Goal: Information Seeking & Learning: Learn about a topic

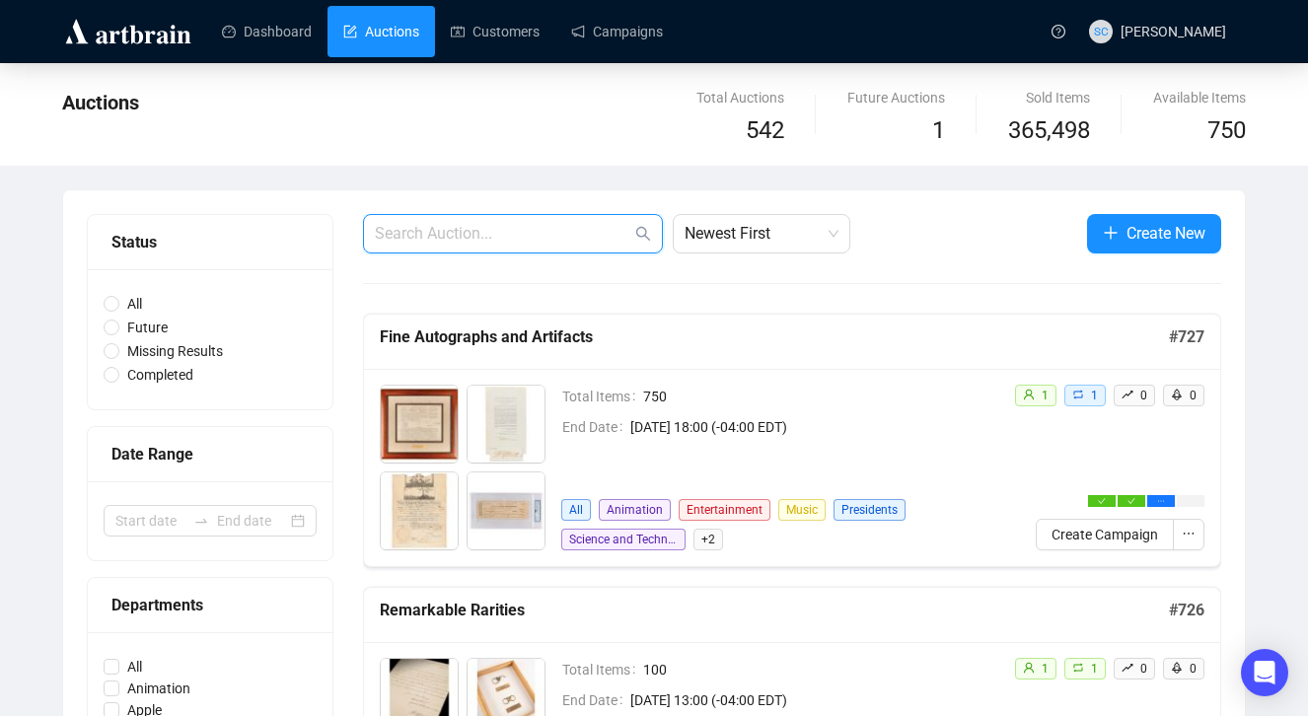
click at [481, 228] on input "text" at bounding box center [503, 234] width 257 height 24
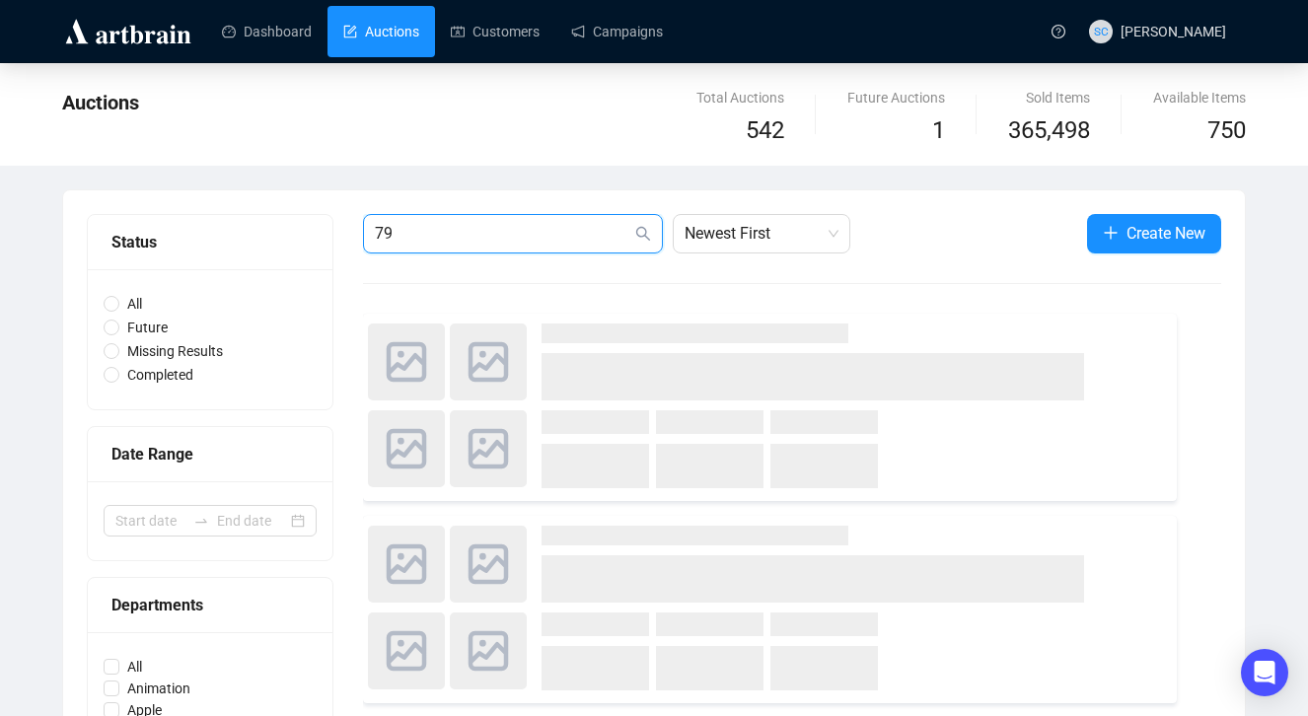
type input "7"
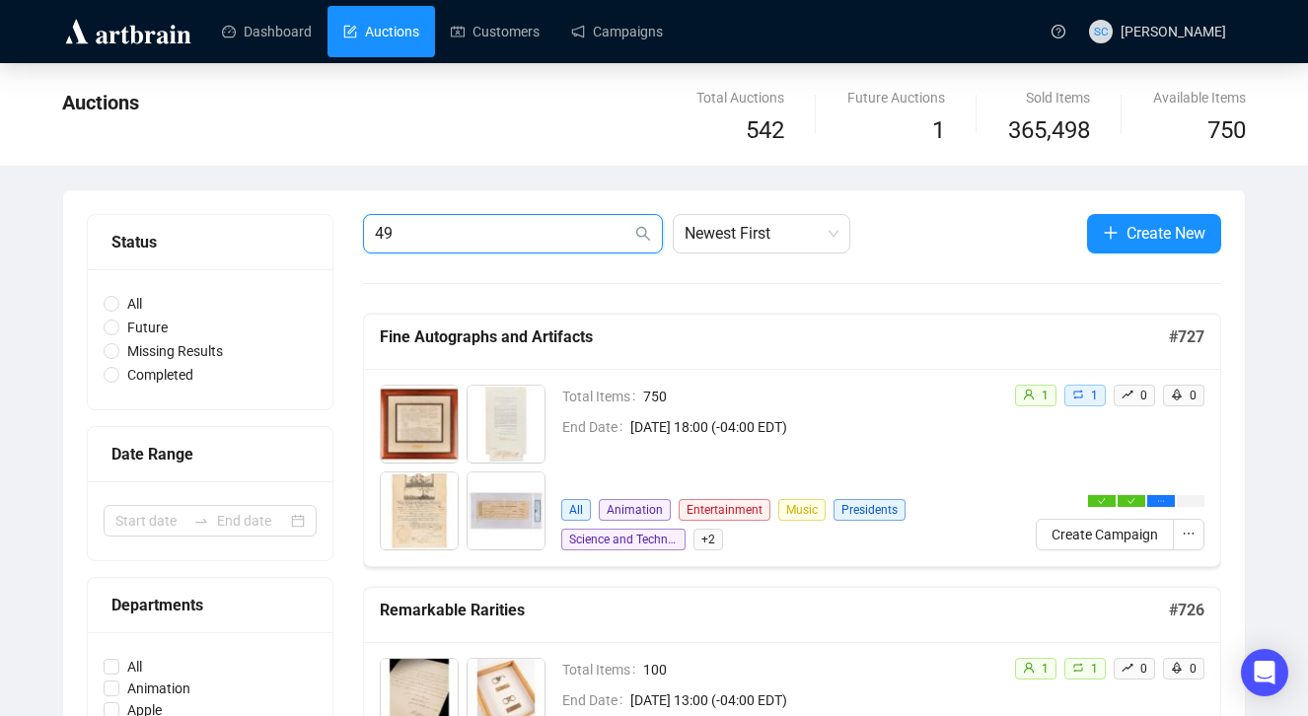
type input "498"
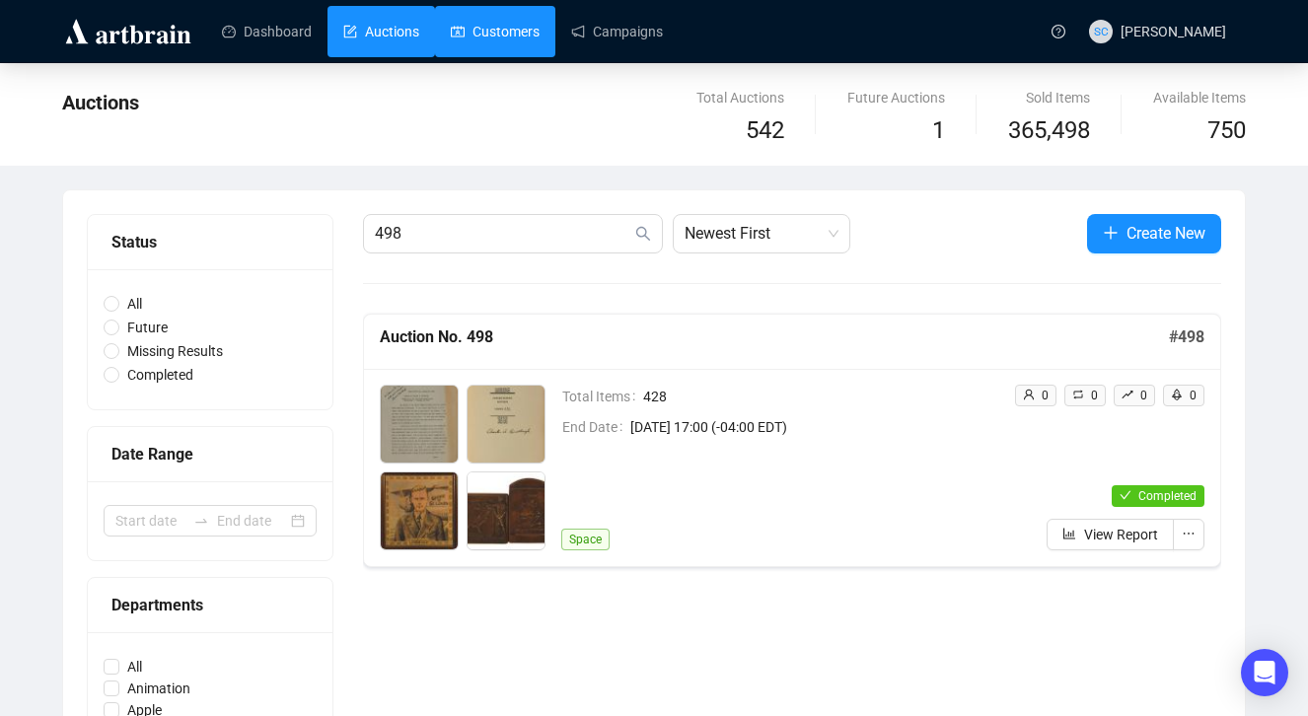
click at [520, 38] on link "Customers" at bounding box center [495, 31] width 89 height 51
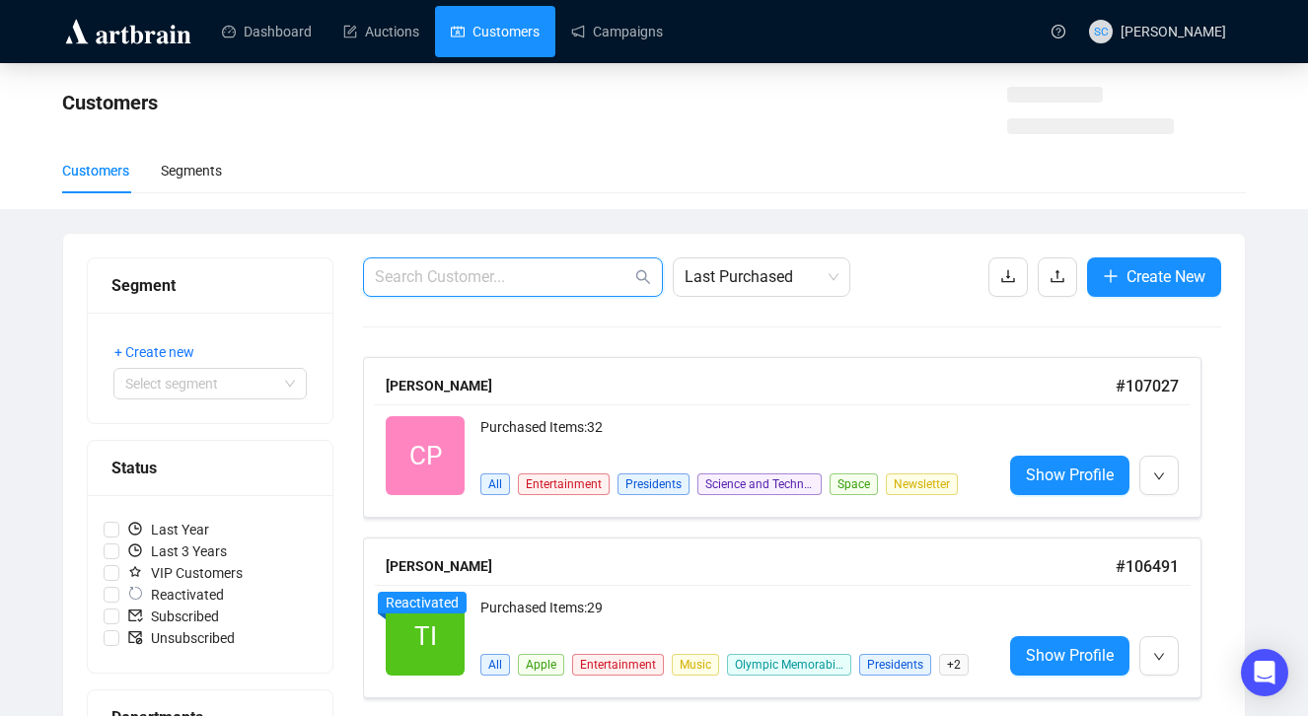
click at [494, 273] on input "text" at bounding box center [503, 277] width 257 height 24
type input "498"
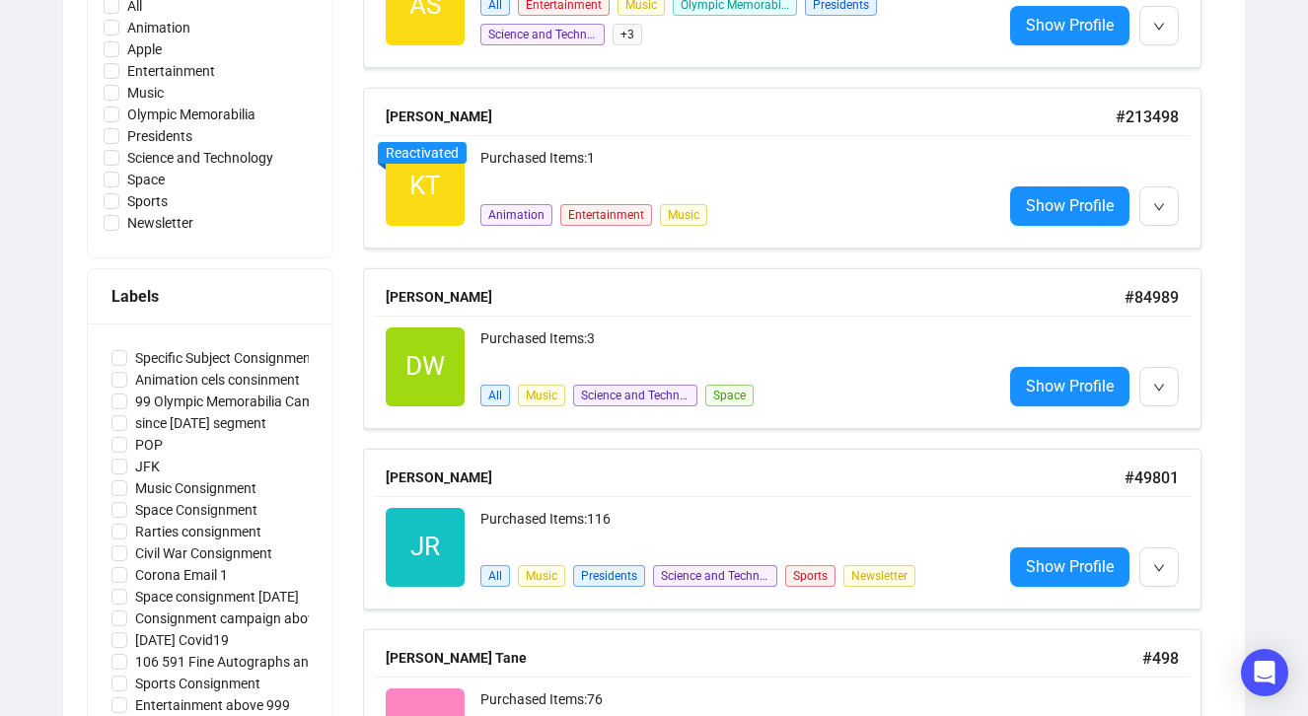
scroll to position [845, 0]
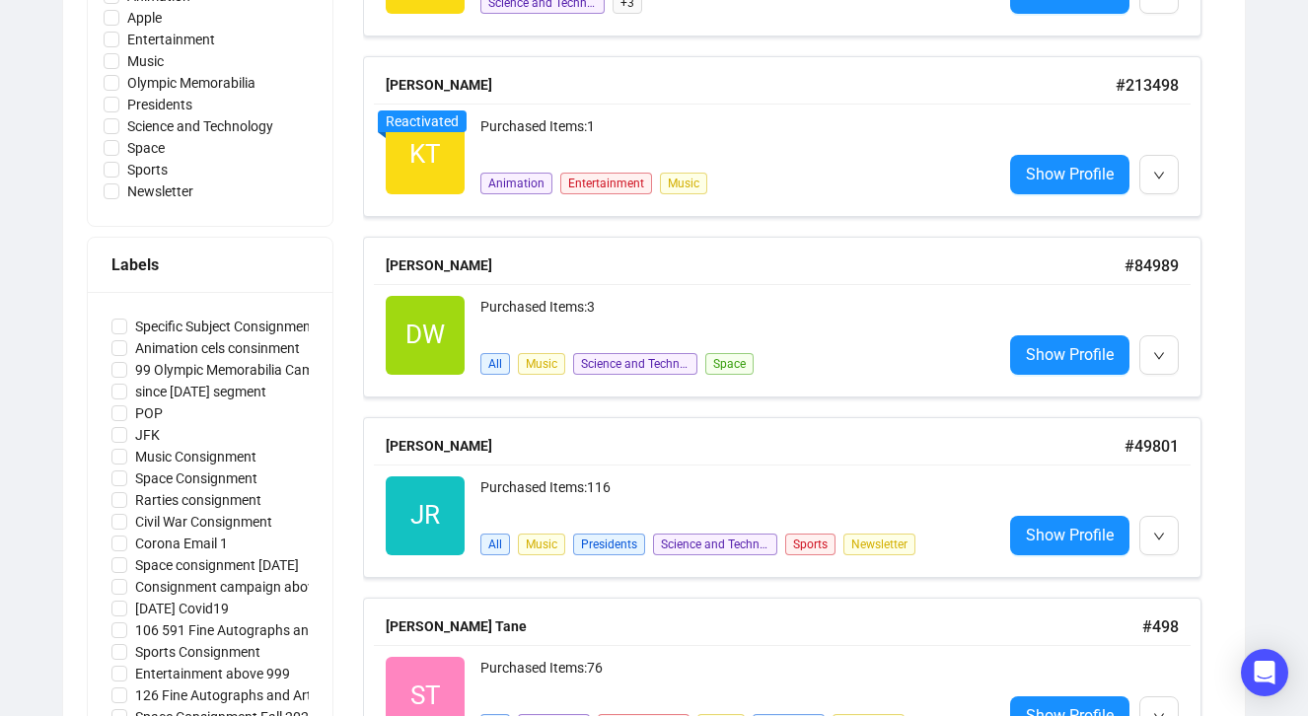
click at [773, 643] on div "[PERSON_NAME] Tane # 498" at bounding box center [782, 627] width 817 height 37
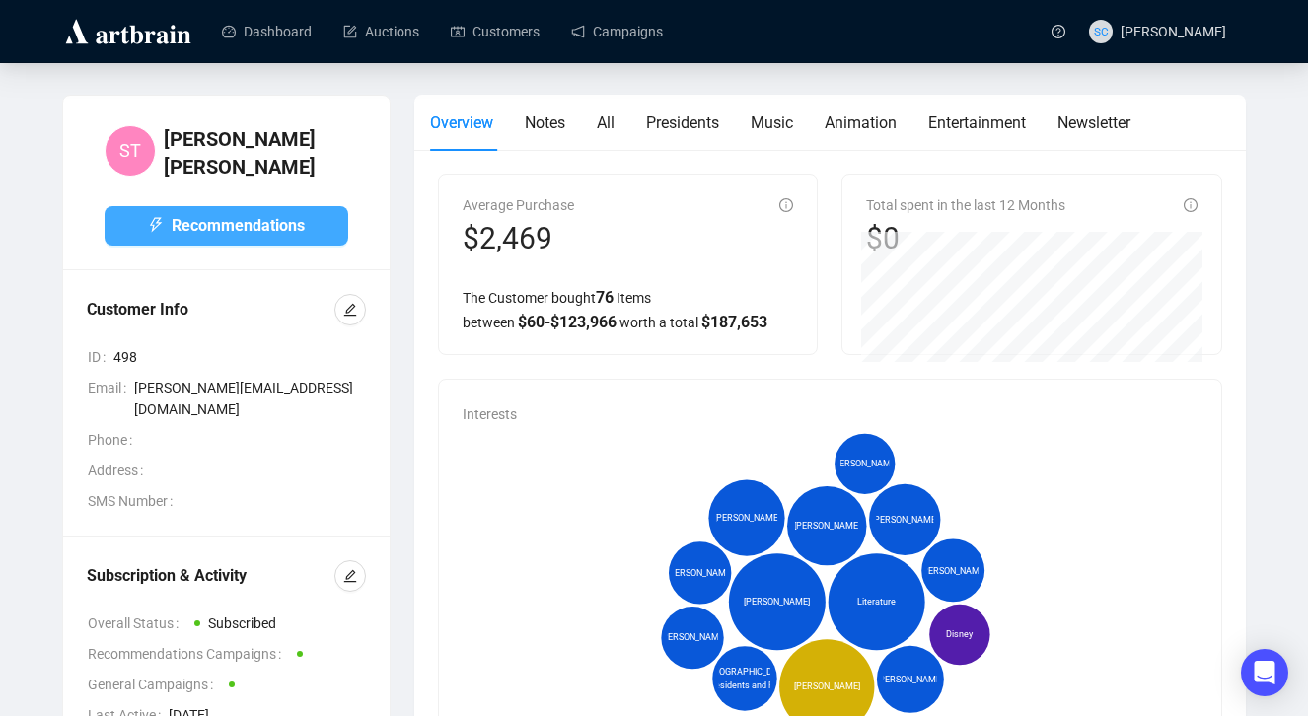
click at [311, 212] on button "Recommendations" at bounding box center [227, 225] width 244 height 39
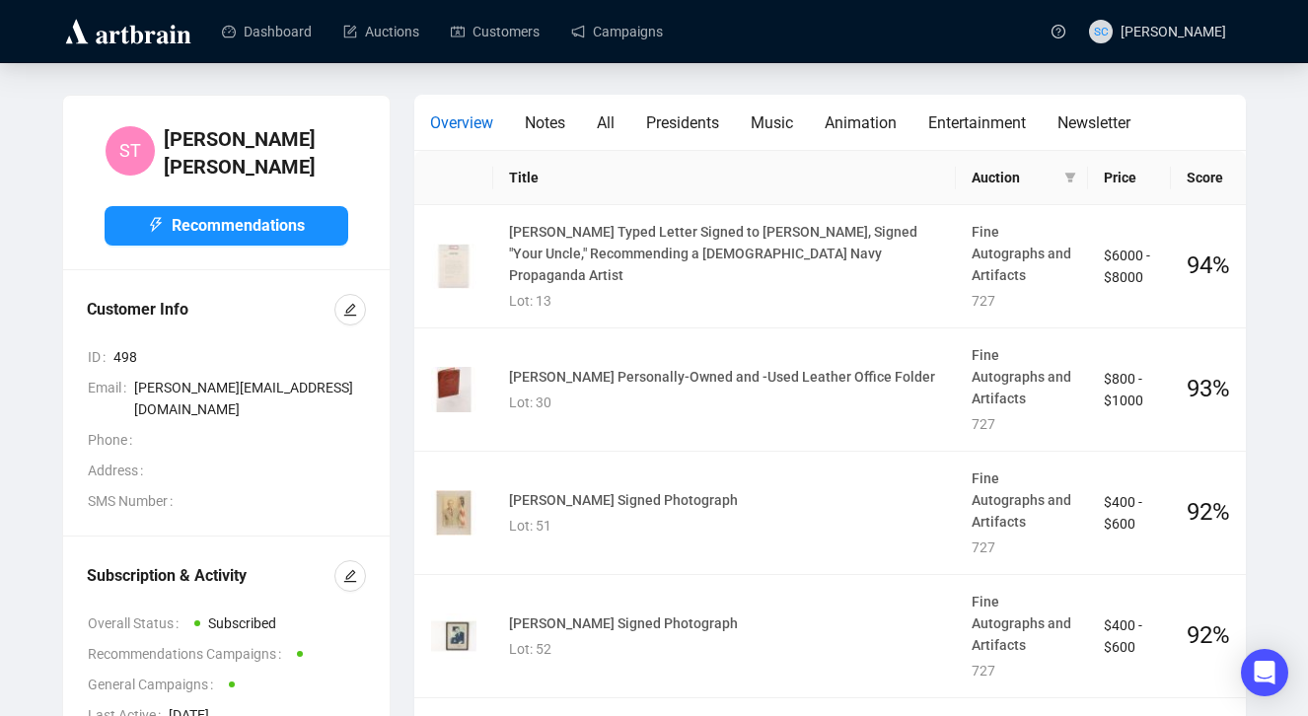
click at [444, 121] on span "Overview" at bounding box center [461, 122] width 63 height 19
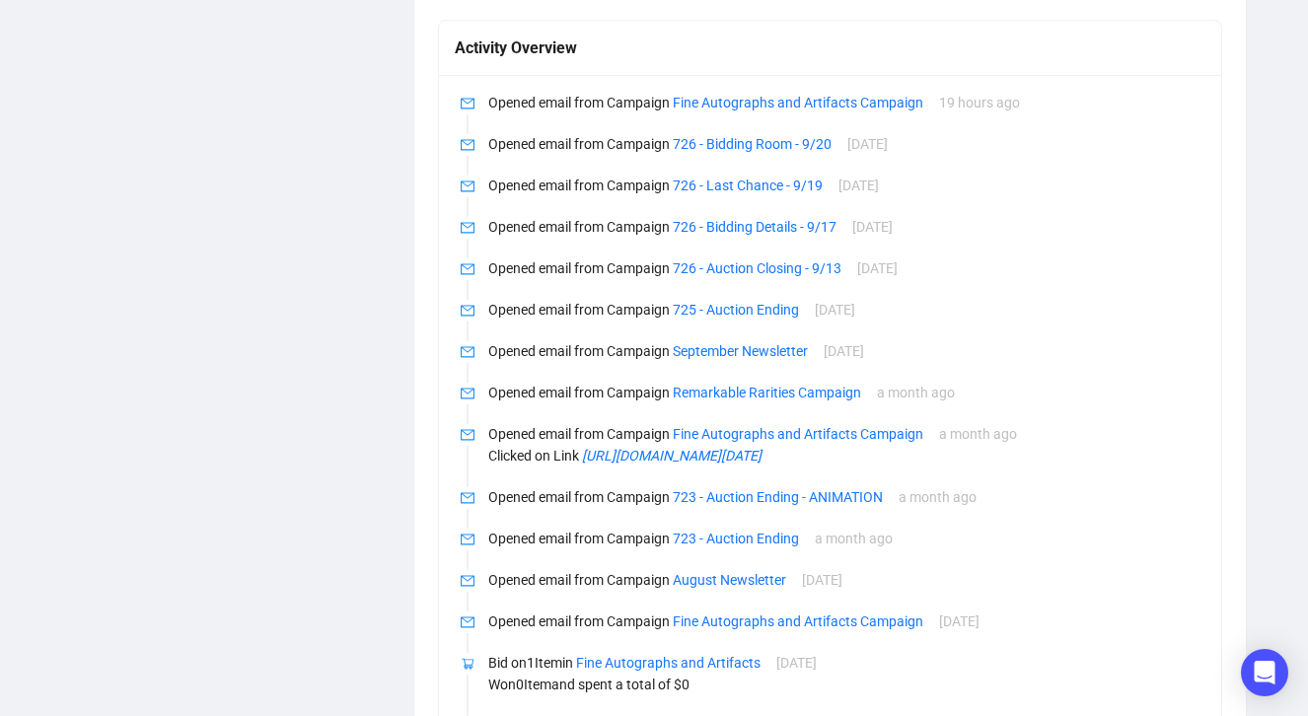
scroll to position [1758, 0]
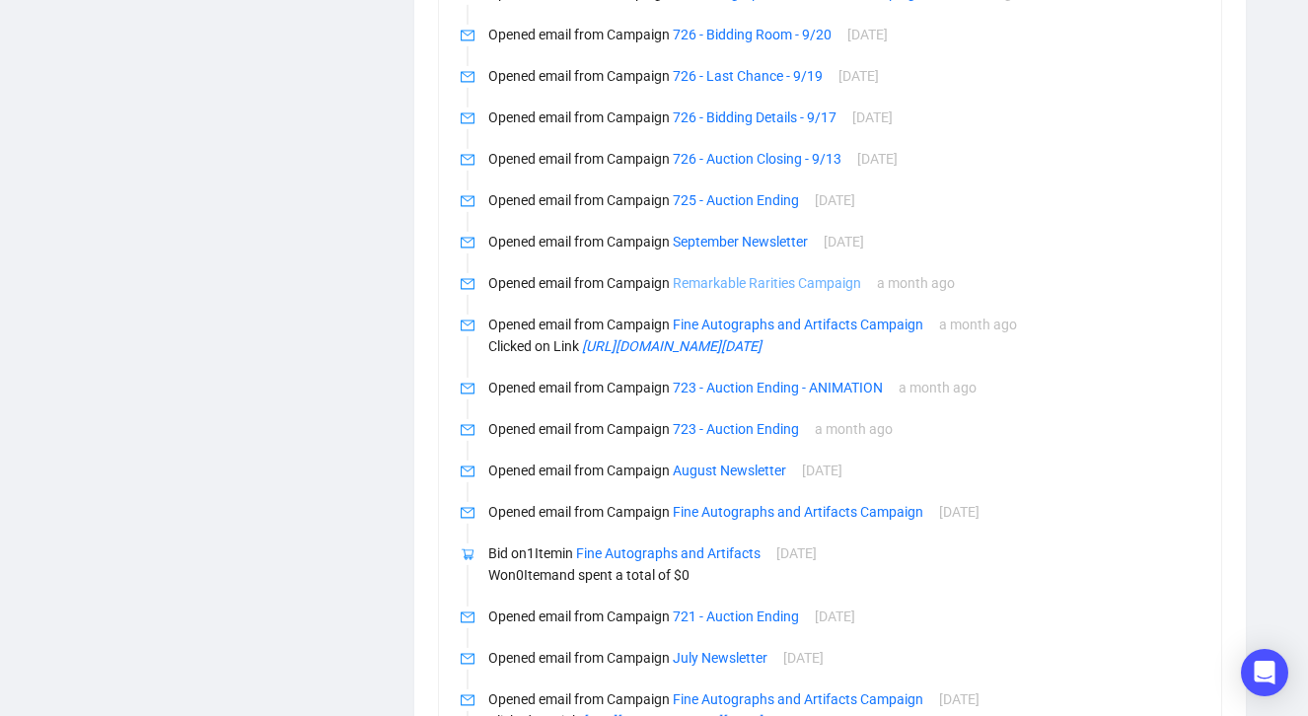
click at [827, 284] on link "Remarkable Rarities Campaign" at bounding box center [767, 283] width 188 height 16
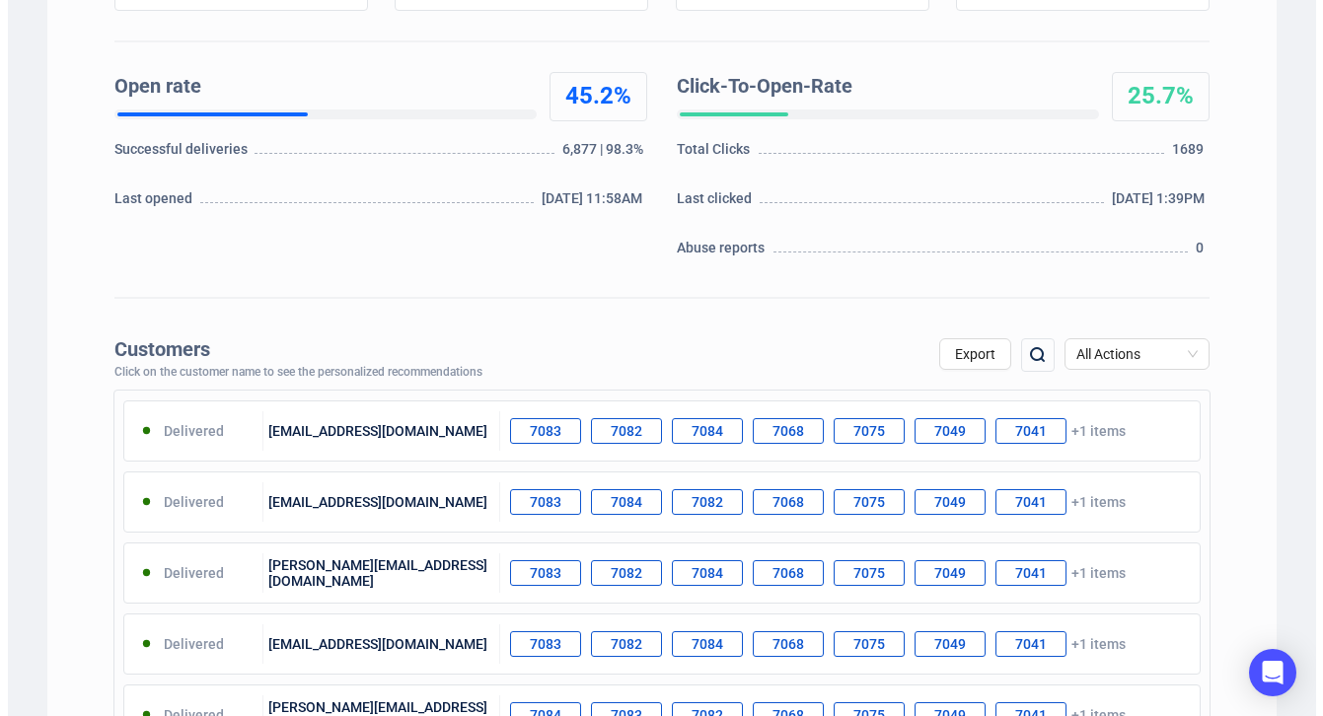
scroll to position [396, 0]
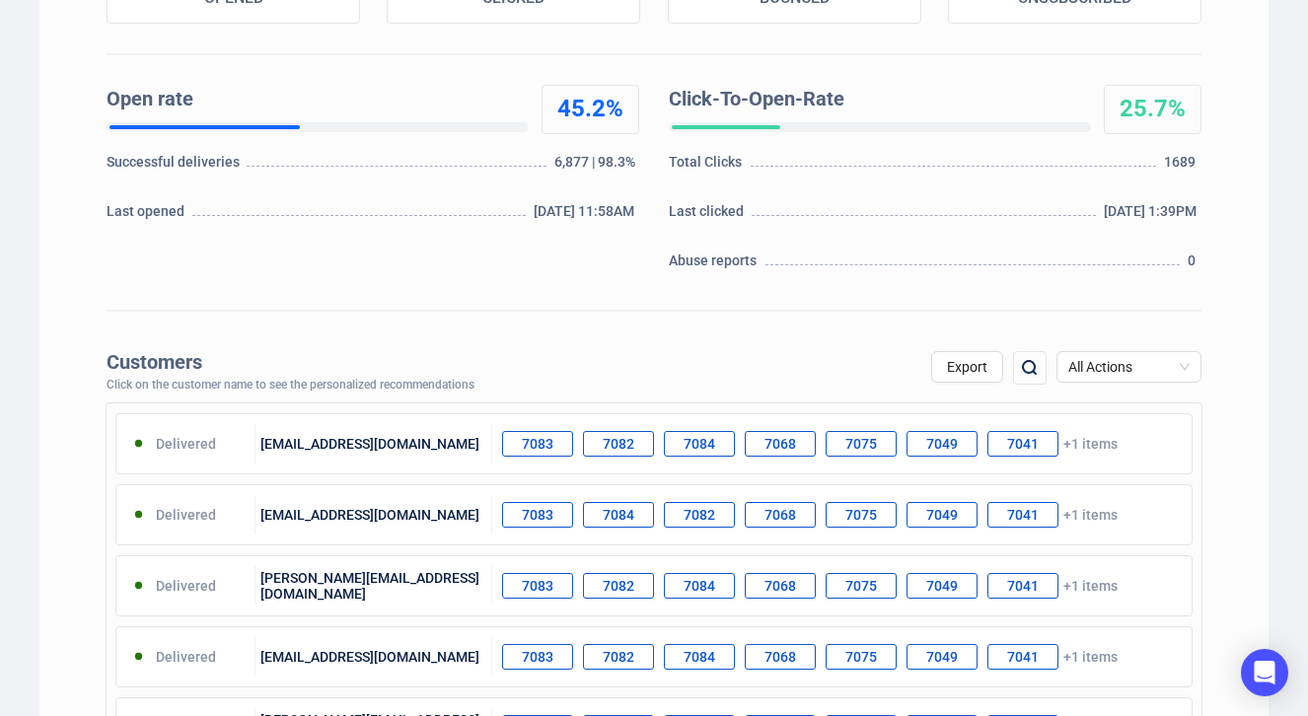
click at [1032, 367] on img at bounding box center [1030, 368] width 24 height 24
click at [884, 371] on input "text" at bounding box center [925, 369] width 167 height 36
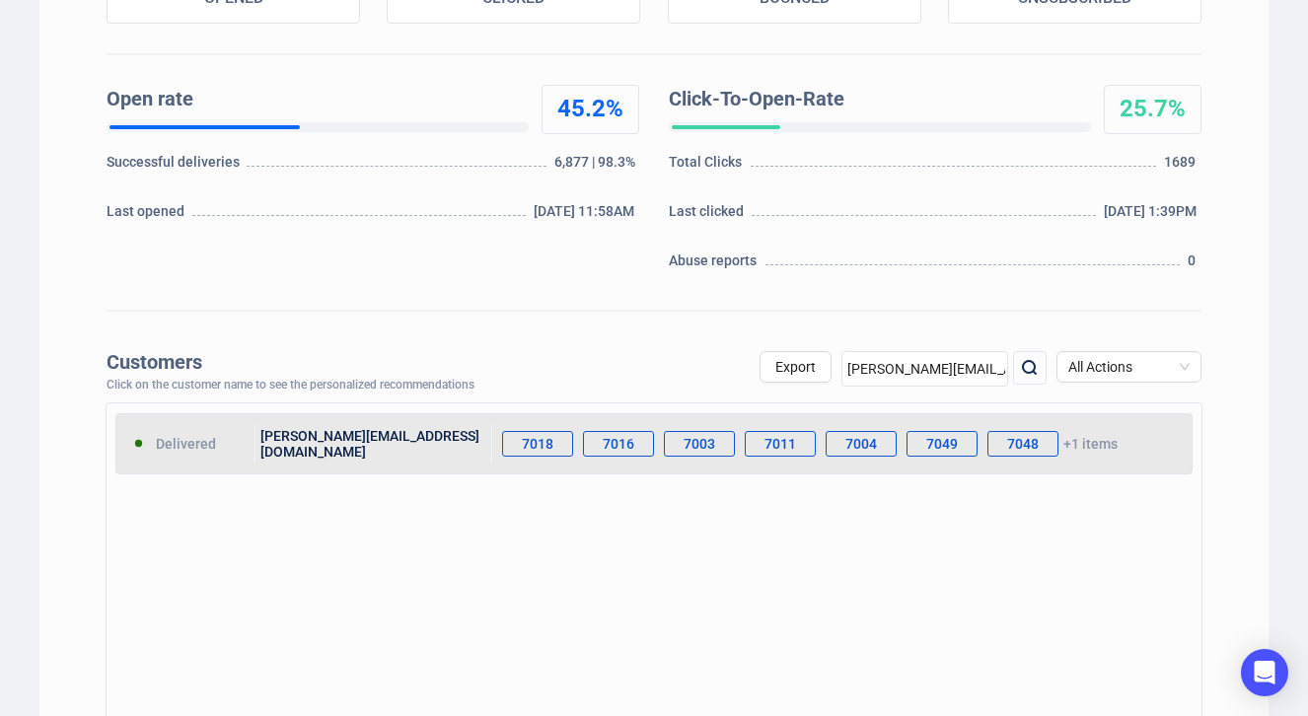
type input "[PERSON_NAME][EMAIL_ADDRESS][DOMAIN_NAME]"
click at [1096, 446] on div "7018 7016 7003 7011 7004 7049 7048 +1 items" at bounding box center [842, 443] width 700 height 39
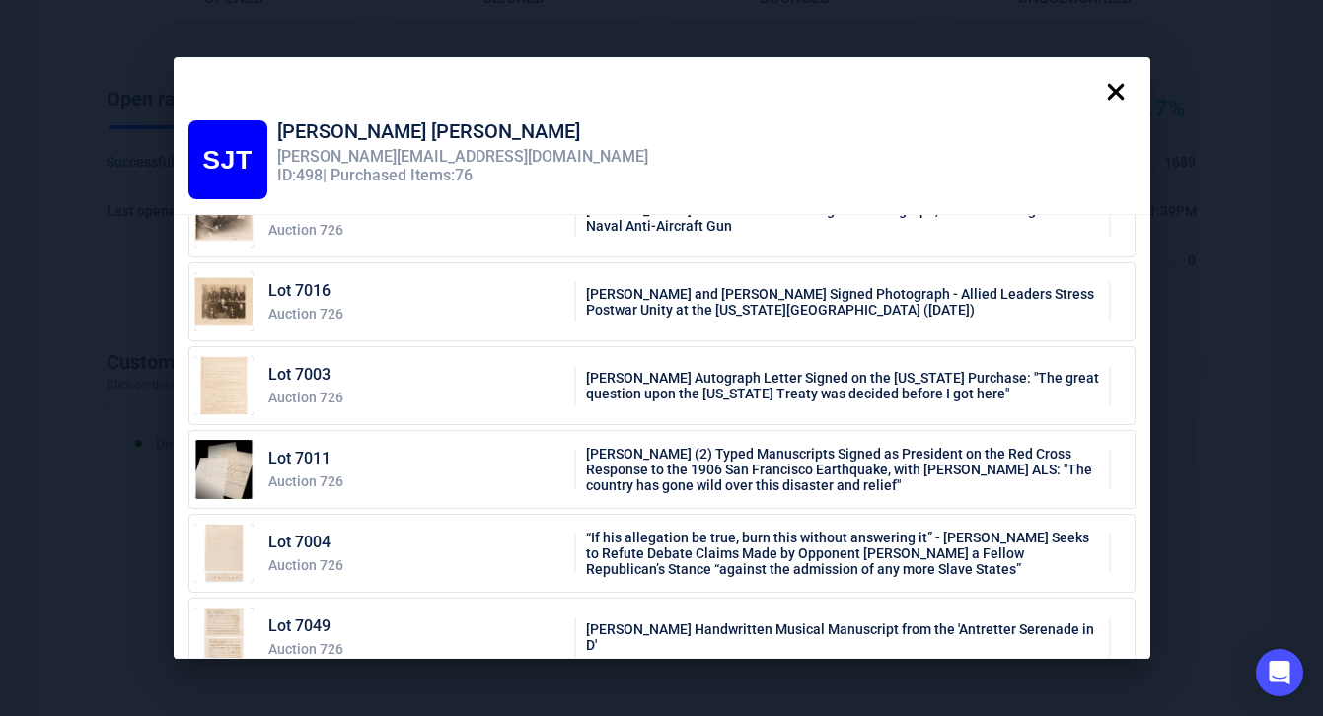
scroll to position [248, 0]
